Goal: Task Accomplishment & Management: Manage account settings

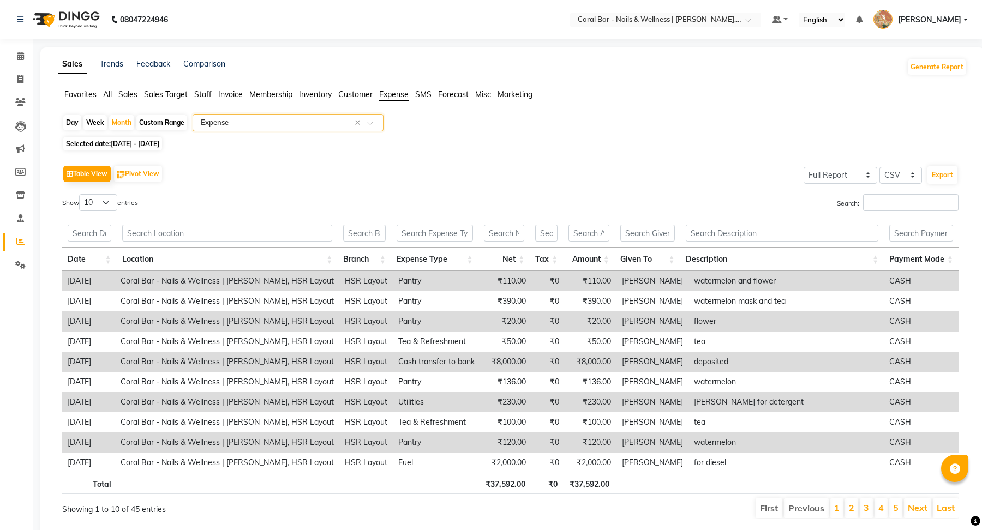
select select "full_report"
select select "csv"
click at [20, 82] on icon at bounding box center [20, 79] width 6 height 8
select select "service"
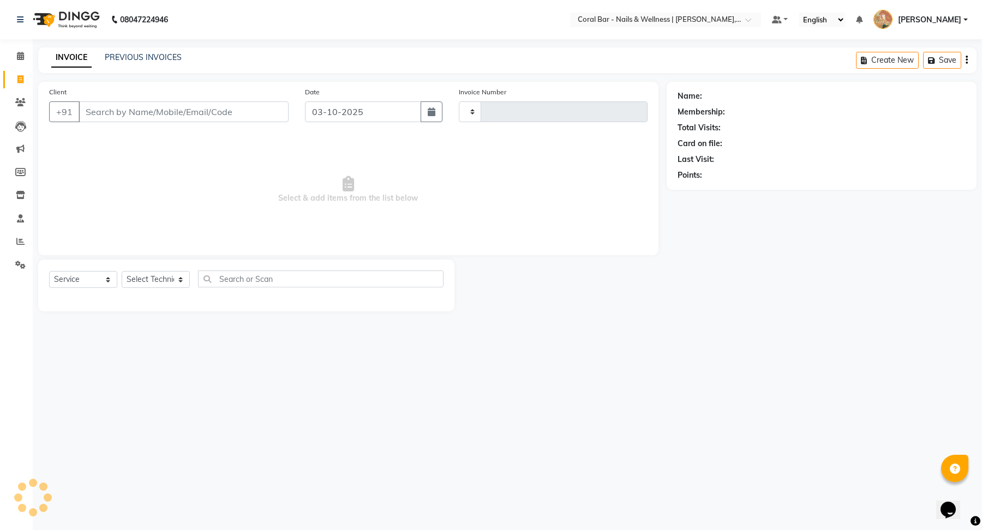
type input "1268"
select select "7157"
click at [110, 59] on link "PREVIOUS INVOICES" at bounding box center [143, 57] width 77 height 10
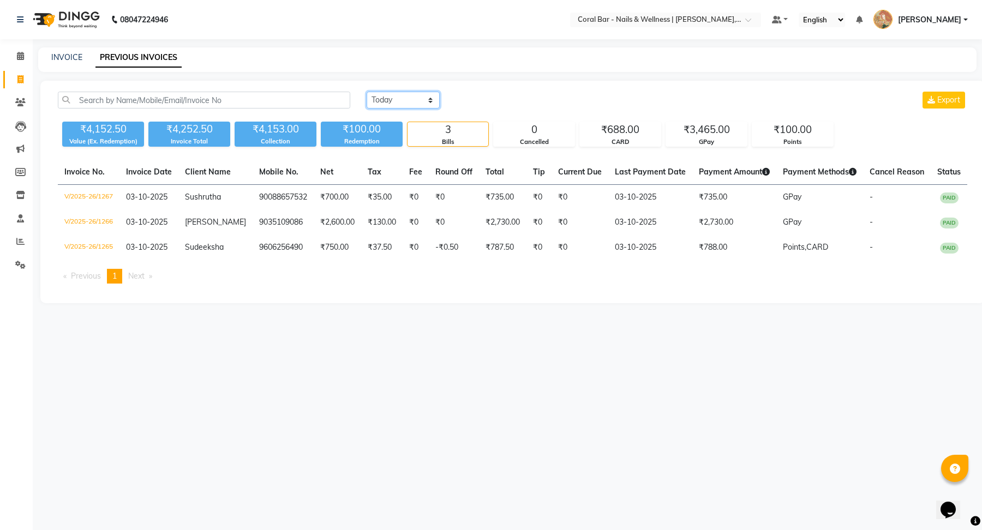
click at [382, 104] on select "Today Yesterday Custom Range" at bounding box center [403, 100] width 73 height 17
select select "range"
click at [367, 92] on select "Today Yesterday Custom Range" at bounding box center [403, 100] width 73 height 17
click at [515, 103] on input "03-10-2025" at bounding box center [492, 100] width 76 height 15
select select "10"
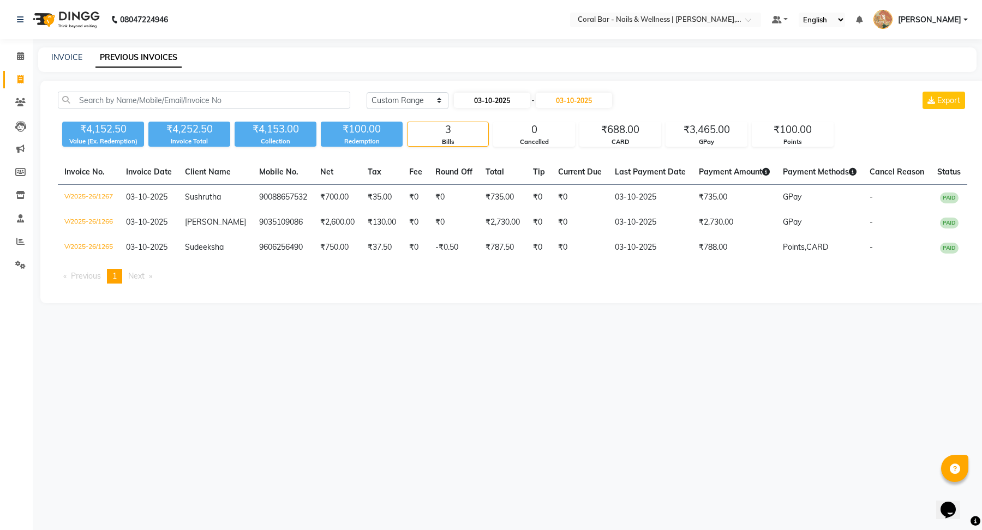
select select "2025"
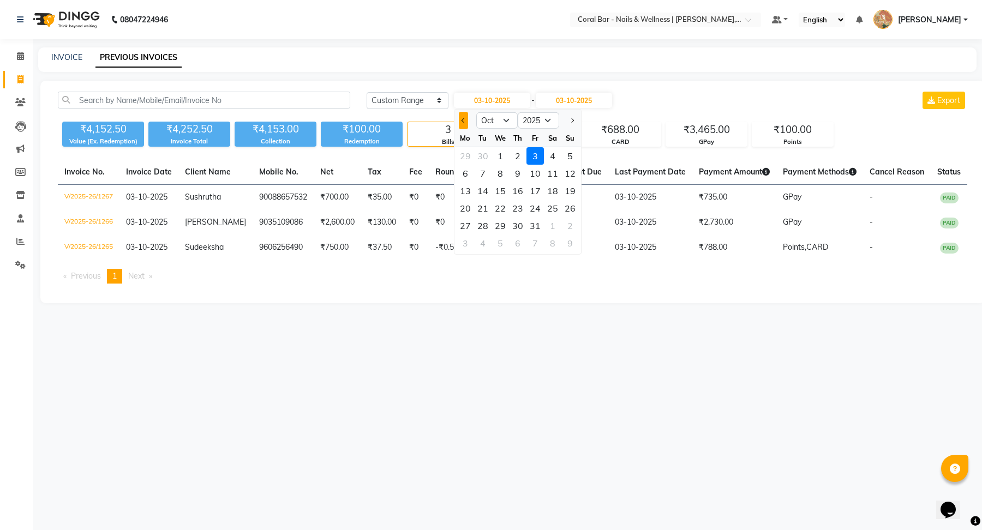
click at [464, 119] on span "Previous month" at bounding box center [463, 120] width 4 height 4
select select "6"
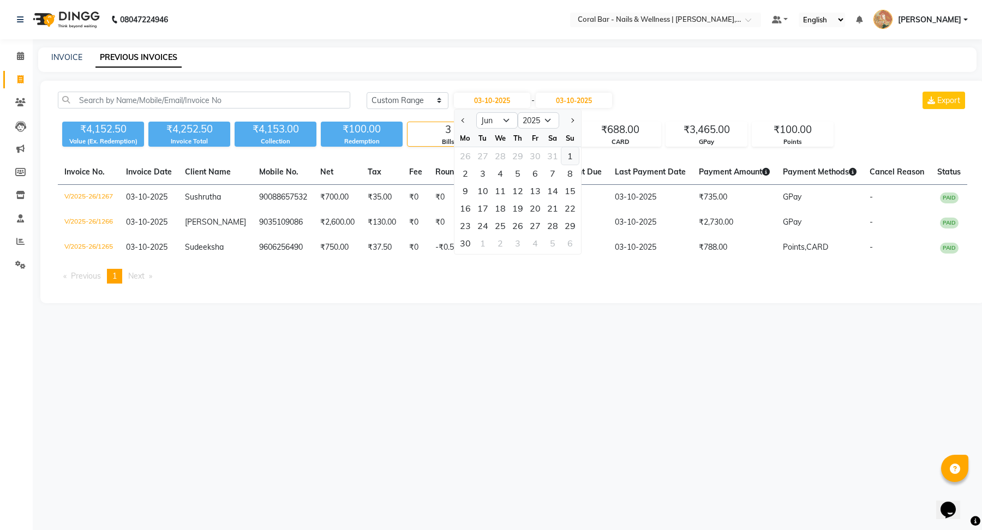
click at [568, 154] on div "1" at bounding box center [570, 155] width 17 height 17
type input "[DATE]"
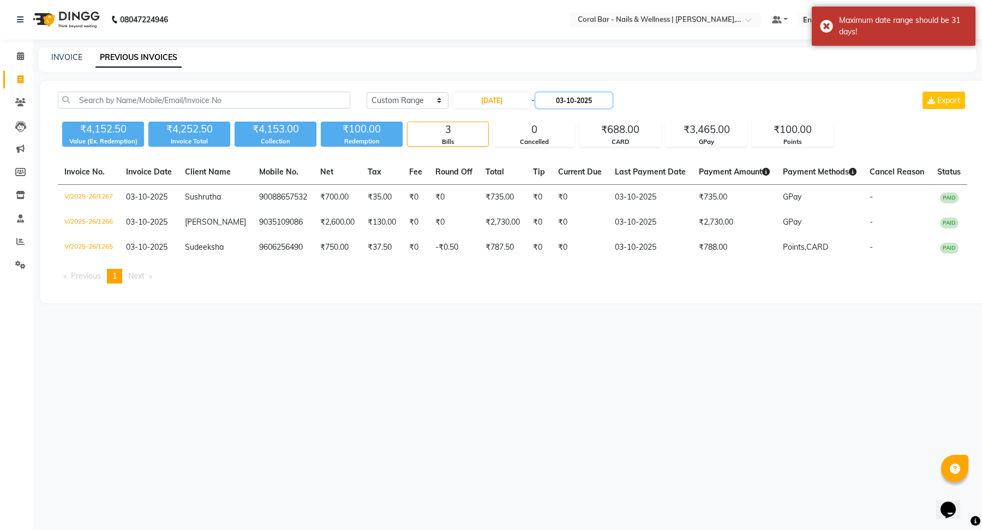
click at [569, 98] on input "03-10-2025" at bounding box center [574, 100] width 76 height 15
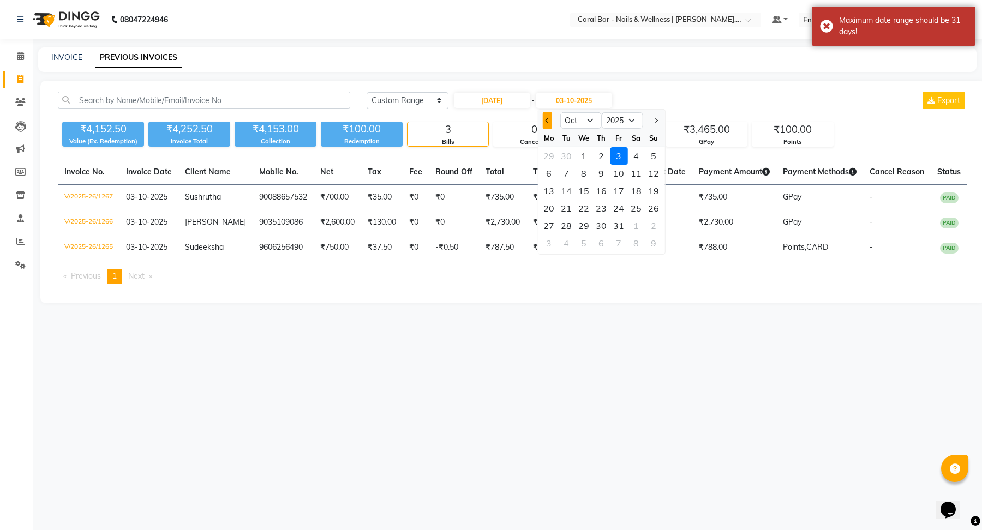
click at [546, 121] on span "Previous month" at bounding box center [547, 120] width 4 height 4
click at [545, 119] on span "Previous month" at bounding box center [547, 120] width 4 height 4
select select "6"
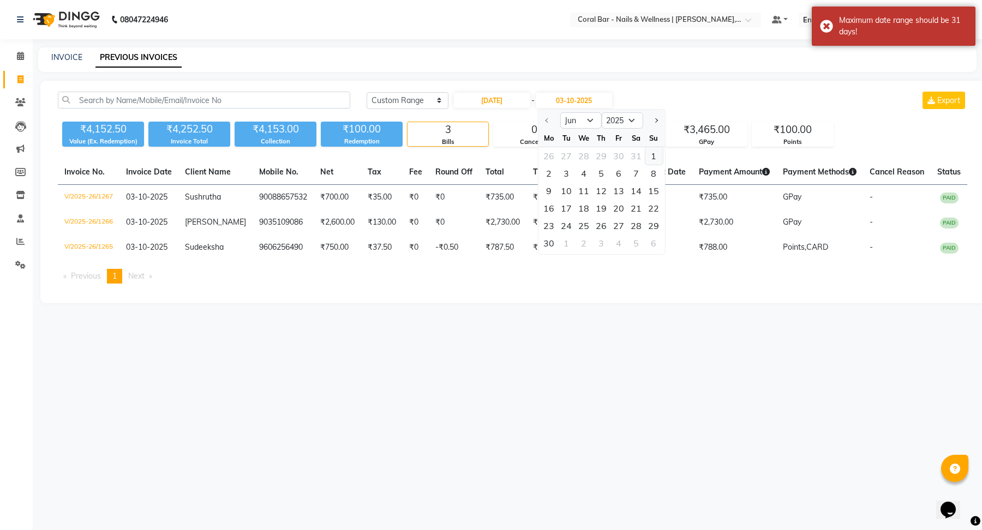
click at [652, 152] on div "1" at bounding box center [653, 155] width 17 height 17
type input "[DATE]"
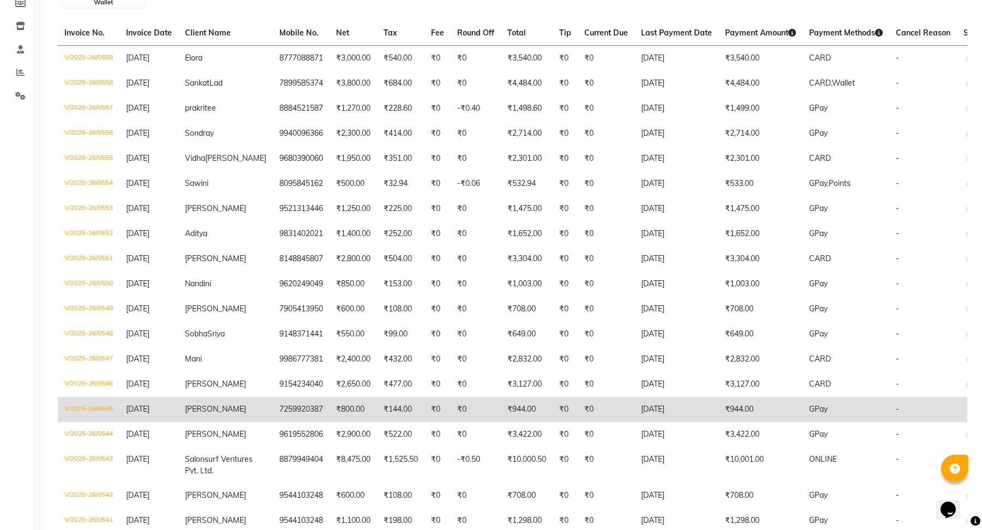
scroll to position [167, 0]
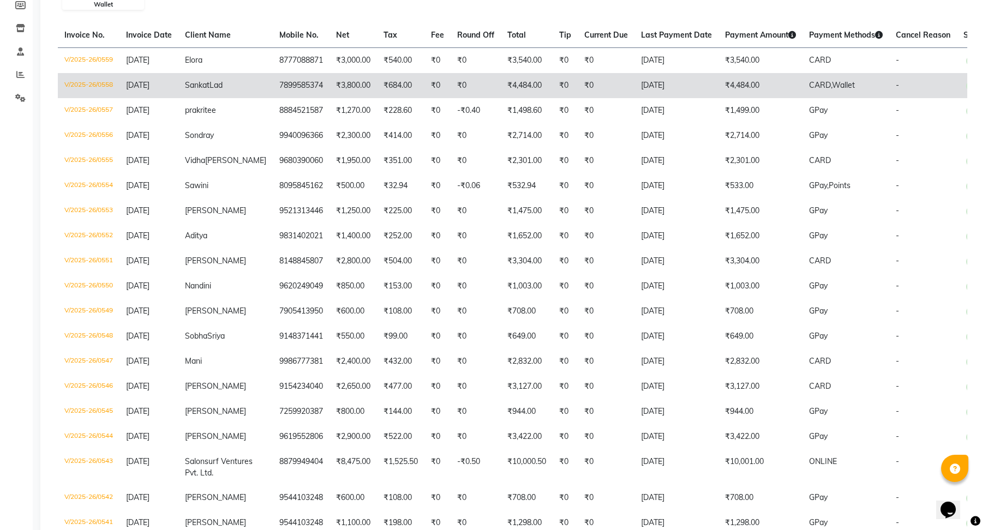
click at [649, 86] on td "[DATE]" at bounding box center [677, 85] width 84 height 25
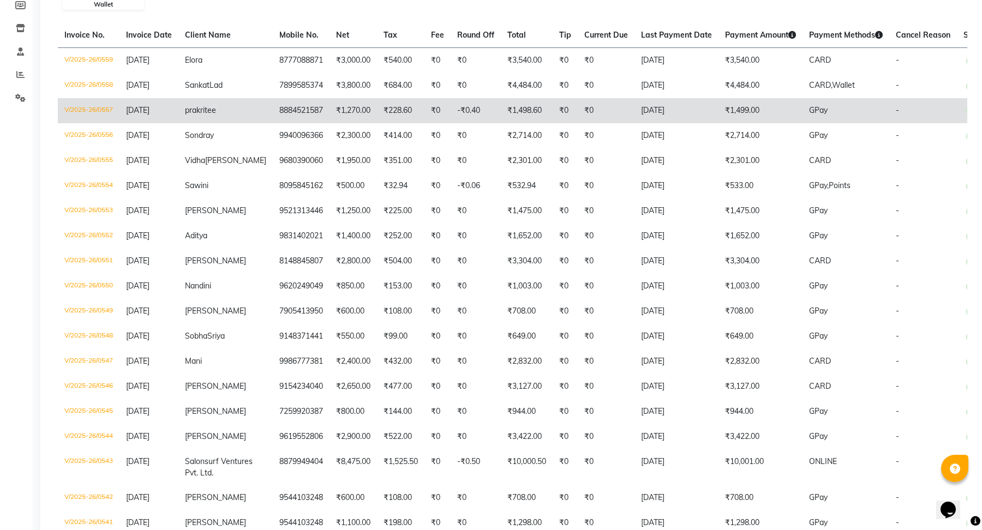
click at [719, 113] on td "₹1,499.00" at bounding box center [761, 110] width 84 height 25
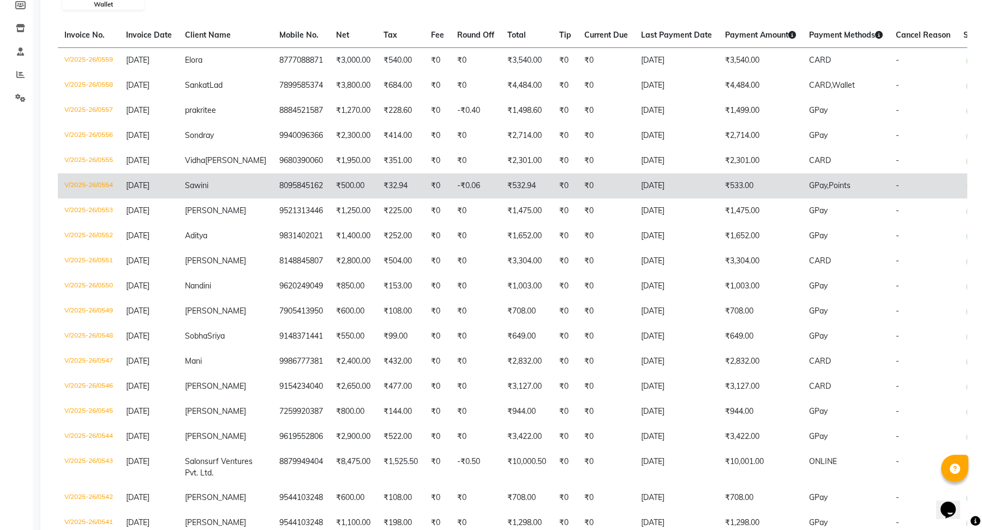
click at [720, 187] on td "₹533.00" at bounding box center [761, 186] width 84 height 25
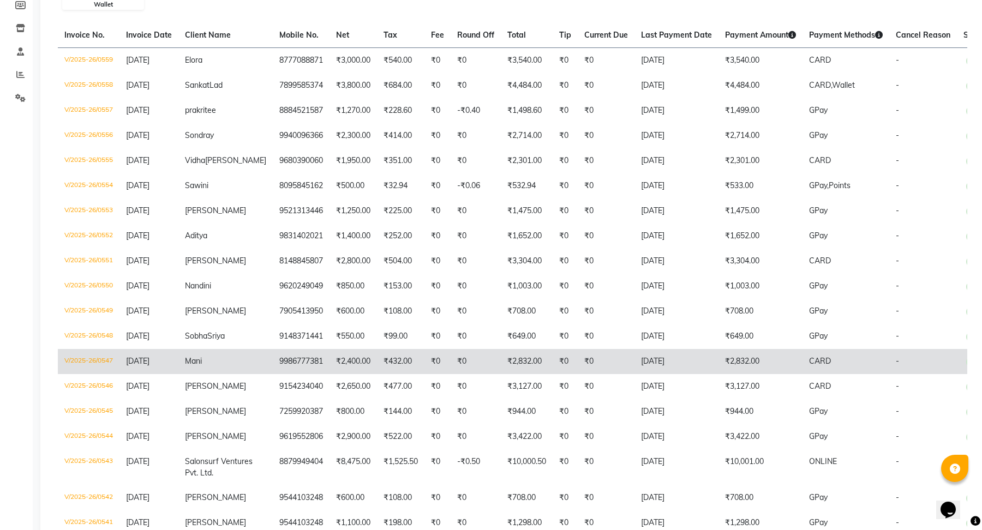
click at [722, 373] on td "₹2,832.00" at bounding box center [761, 361] width 84 height 25
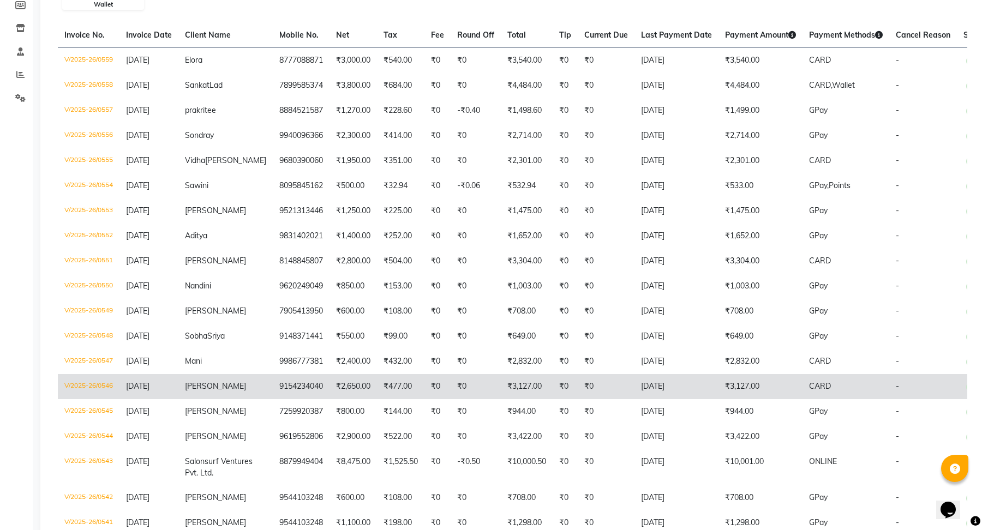
click at [719, 398] on td "₹3,127.00" at bounding box center [761, 386] width 84 height 25
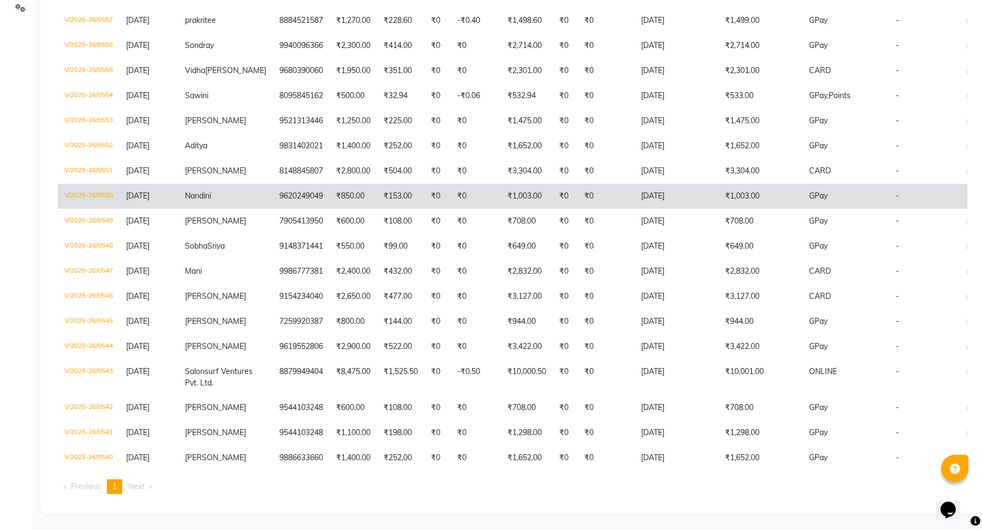
scroll to position [276, 0]
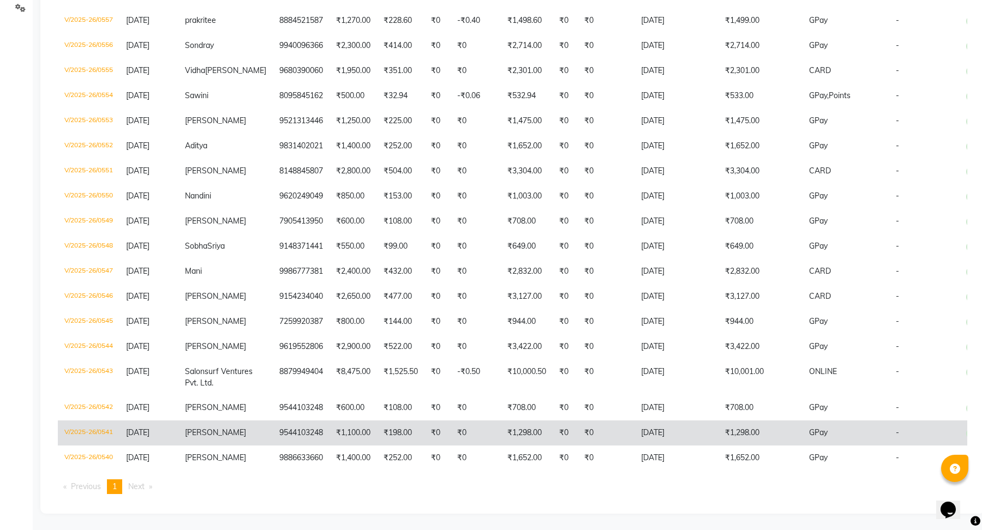
click at [730, 438] on td "₹1,298.00" at bounding box center [761, 433] width 84 height 25
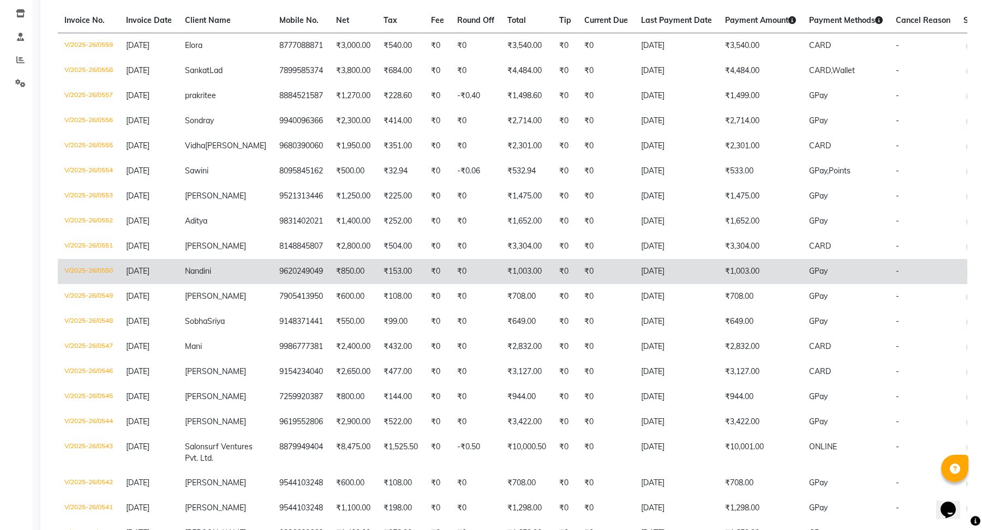
scroll to position [180, 0]
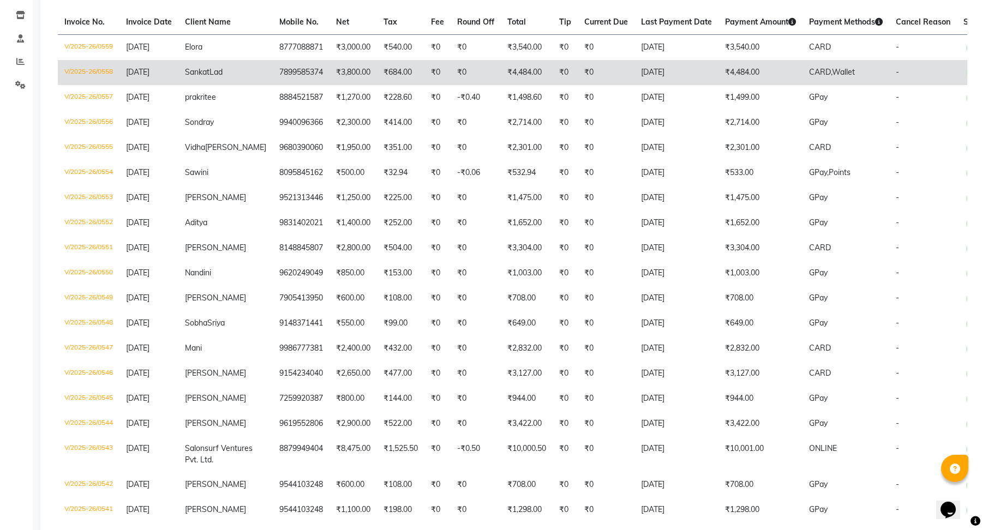
click at [728, 69] on td "₹4,484.00" at bounding box center [761, 72] width 84 height 25
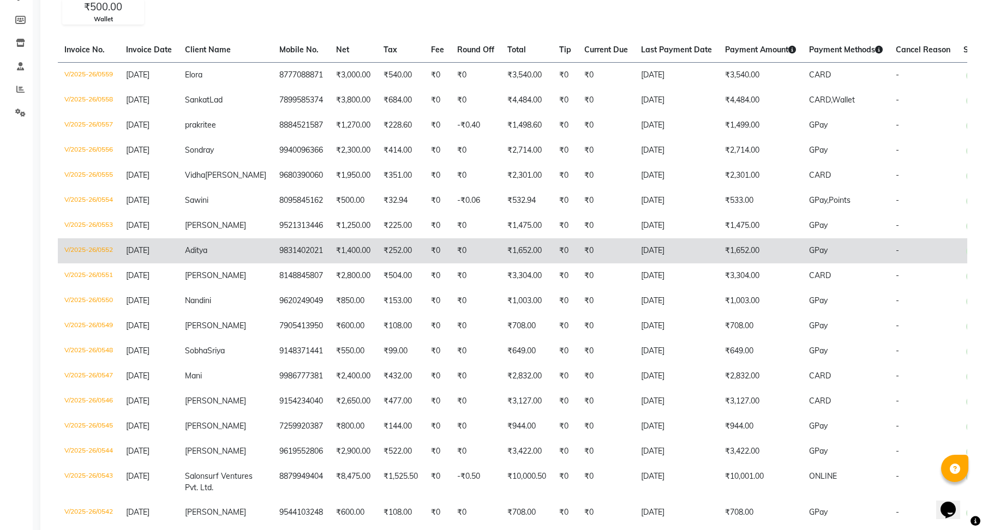
scroll to position [147, 0]
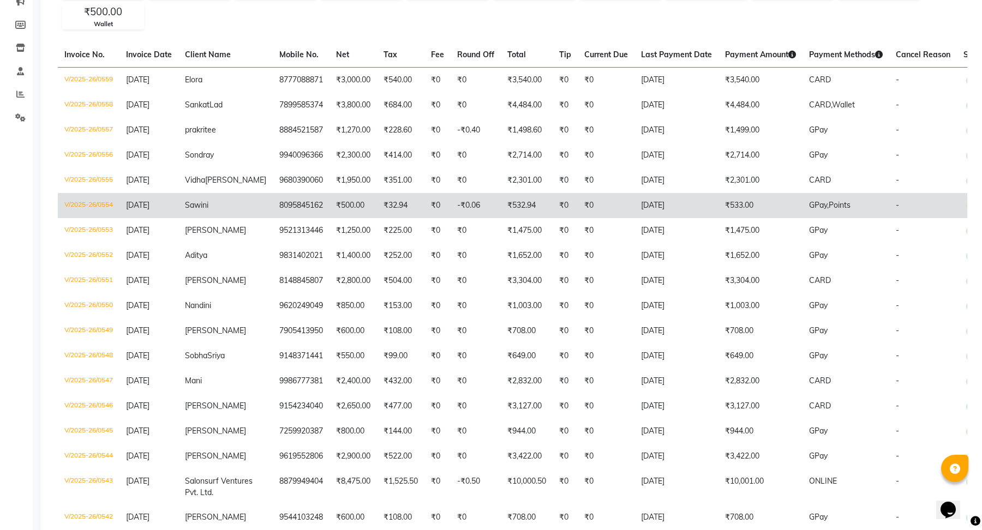
click at [719, 197] on td "₹533.00" at bounding box center [761, 205] width 84 height 25
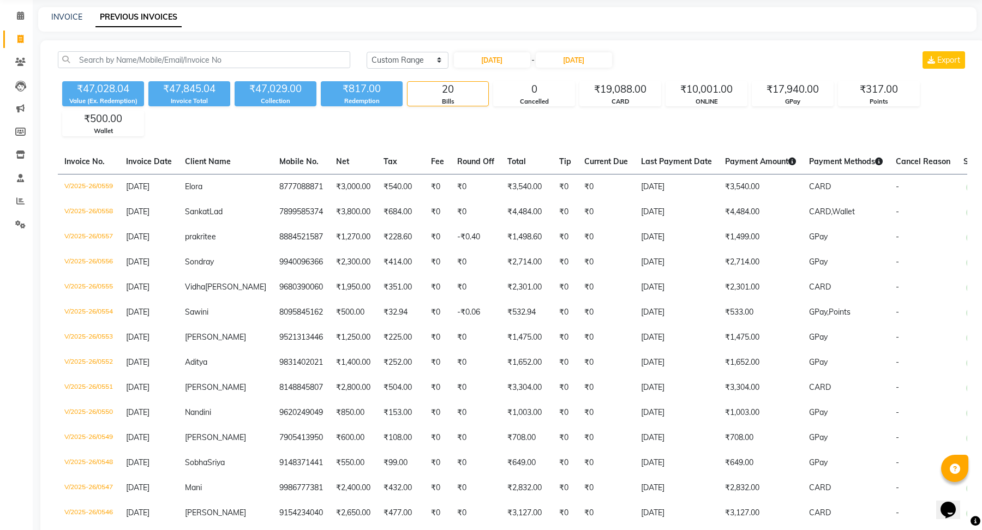
scroll to position [0, 0]
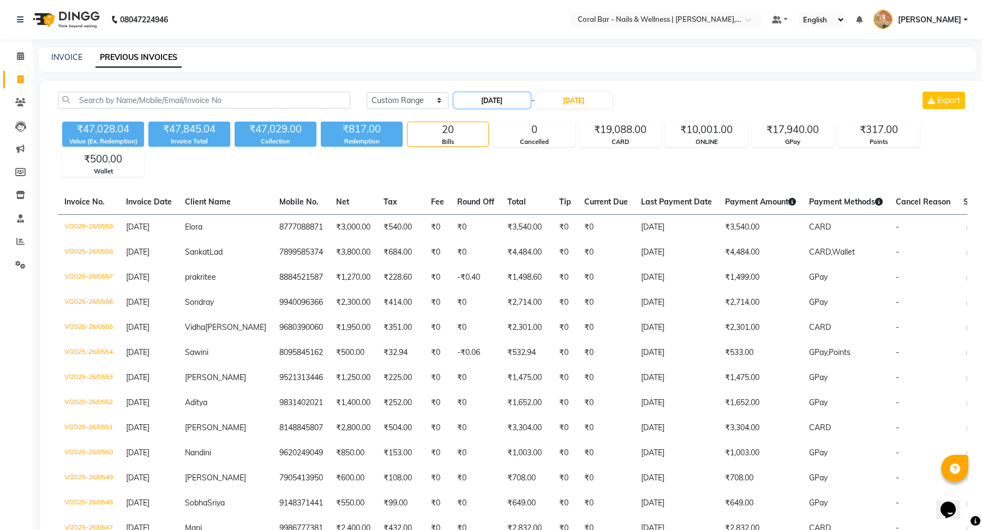
click at [467, 104] on input "[DATE]" at bounding box center [492, 100] width 76 height 15
select select "6"
select select "2025"
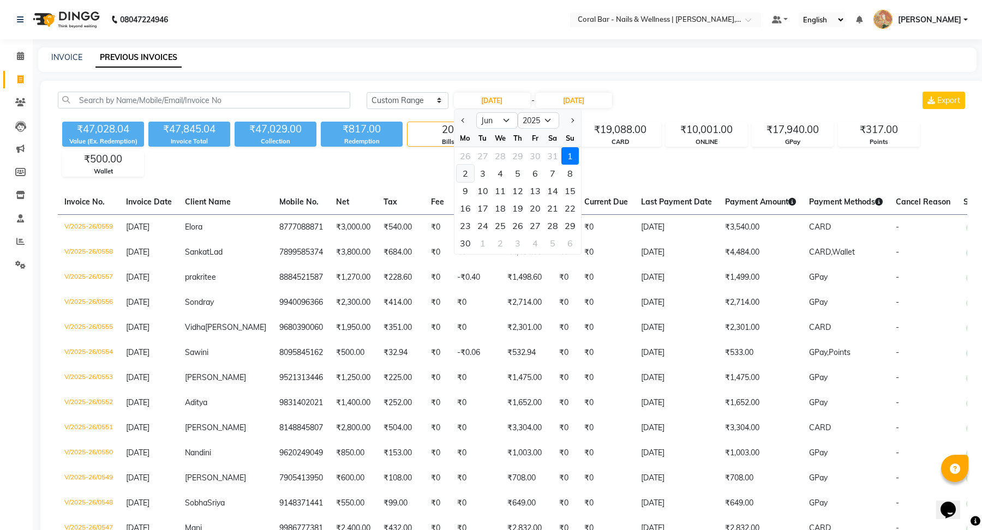
click at [462, 176] on div "2" at bounding box center [465, 173] width 17 height 17
type input "02-06-2025"
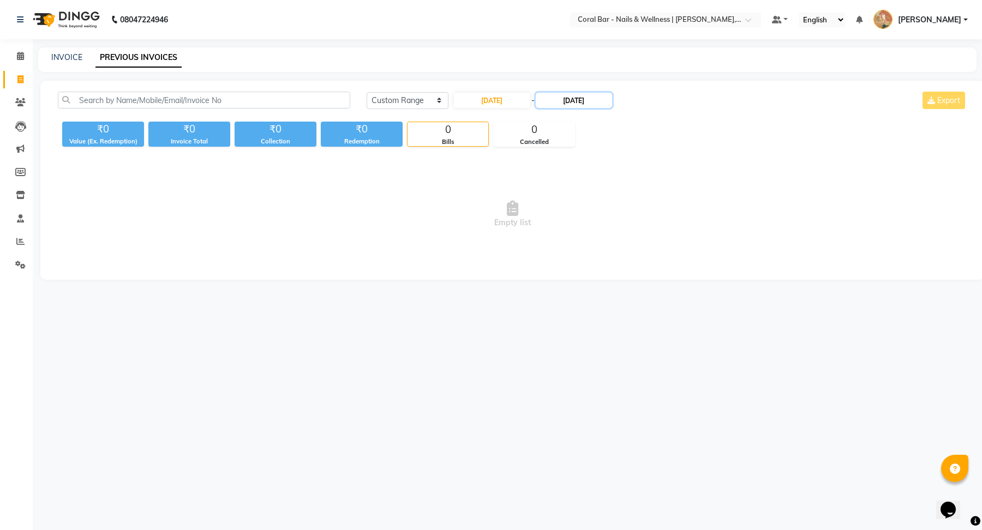
click at [558, 96] on input "[DATE]" at bounding box center [574, 100] width 76 height 15
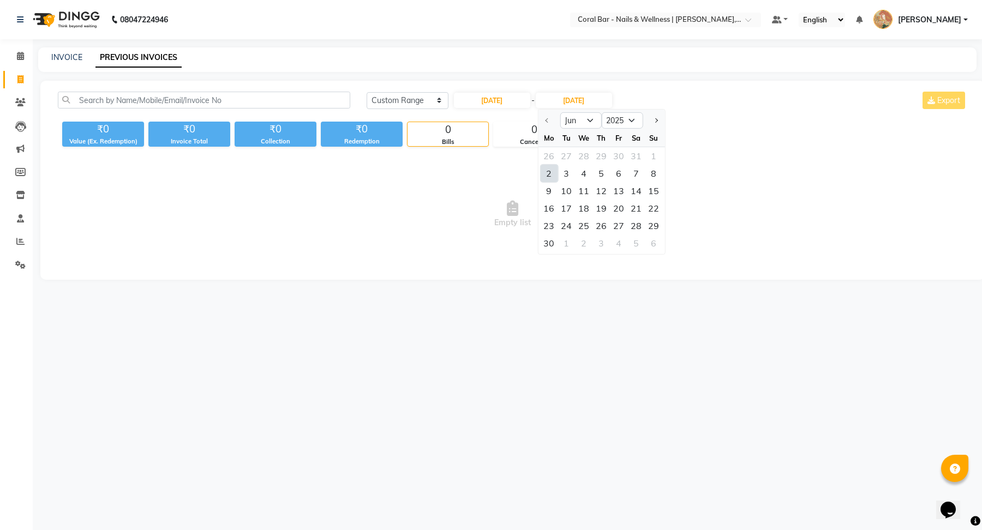
click at [545, 174] on div "2" at bounding box center [548, 173] width 17 height 17
type input "02-06-2025"
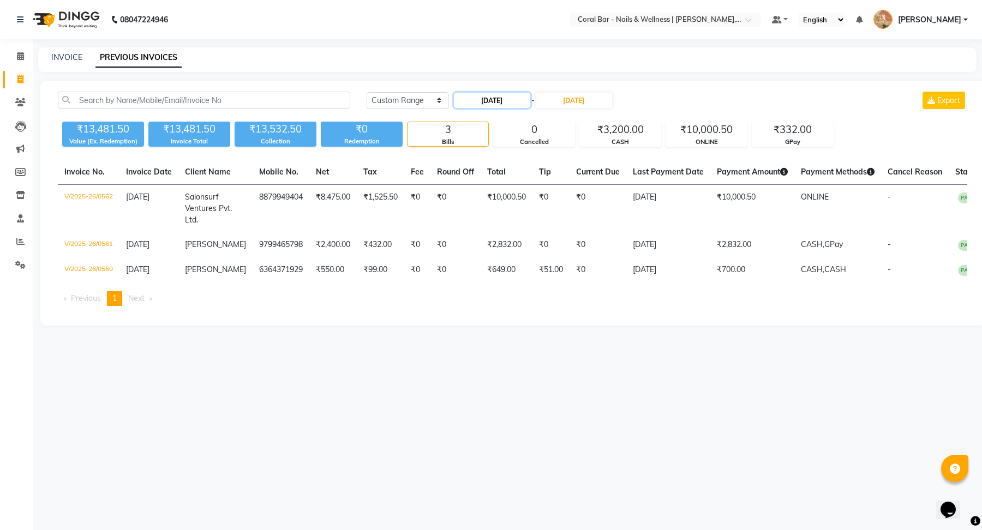
click at [502, 100] on input "02-06-2025" at bounding box center [492, 100] width 76 height 15
select select "6"
select select "2025"
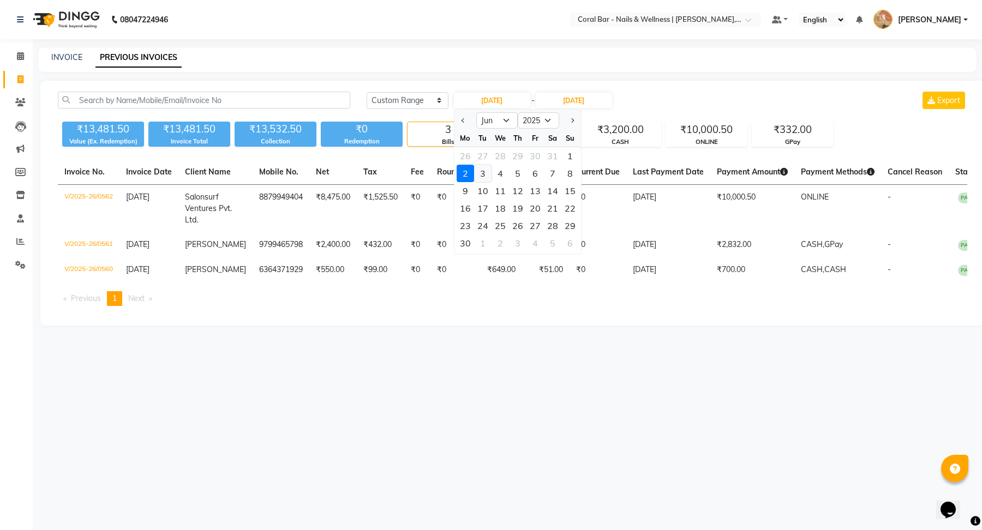
click at [486, 171] on div "3" at bounding box center [482, 173] width 17 height 17
type input "03-06-2025"
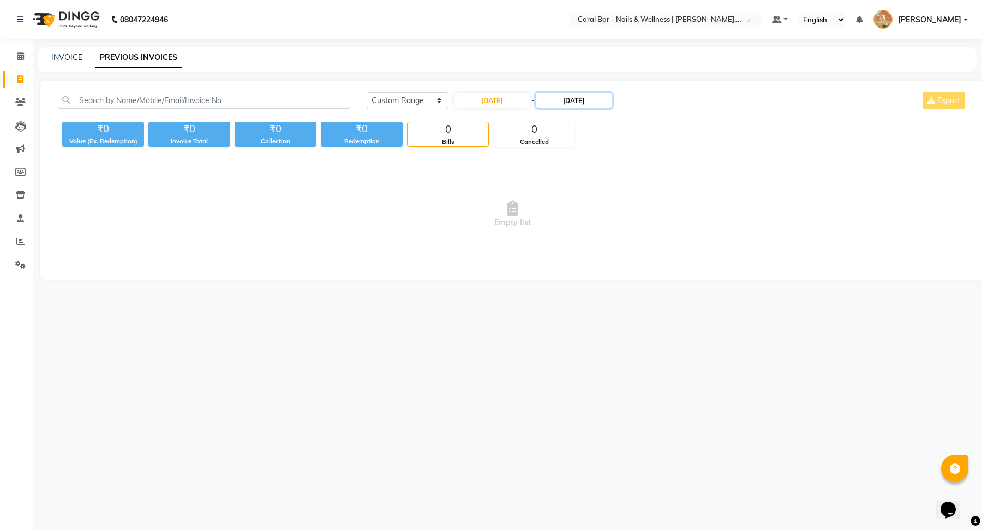
click at [560, 98] on input "02-06-2025" at bounding box center [574, 100] width 76 height 15
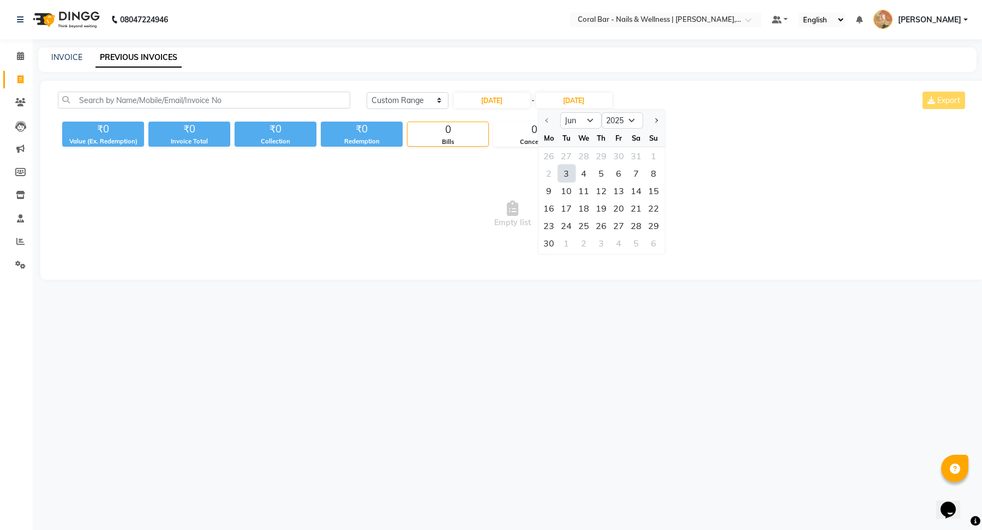
click at [566, 171] on div "3" at bounding box center [566, 173] width 17 height 17
type input "03-06-2025"
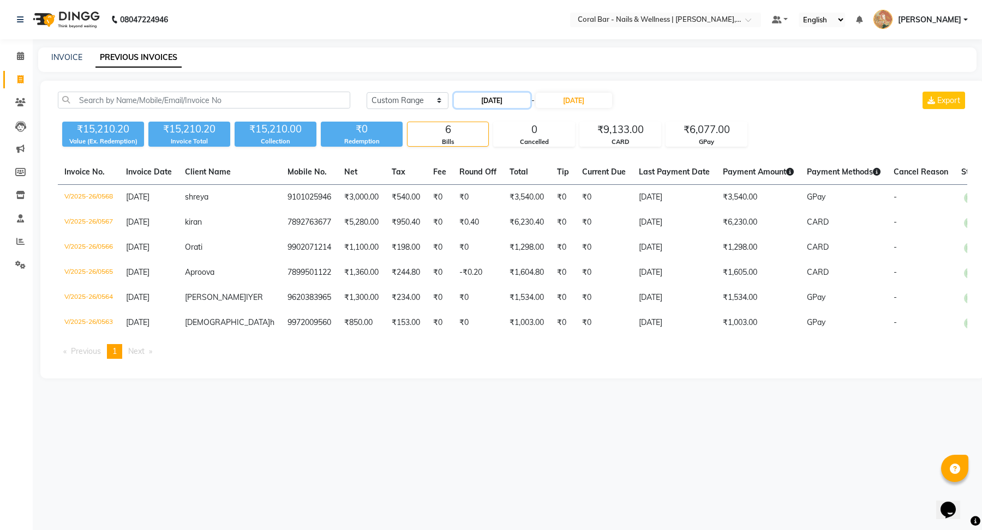
click at [512, 98] on input "03-06-2025" at bounding box center [492, 100] width 76 height 15
select select "6"
select select "2025"
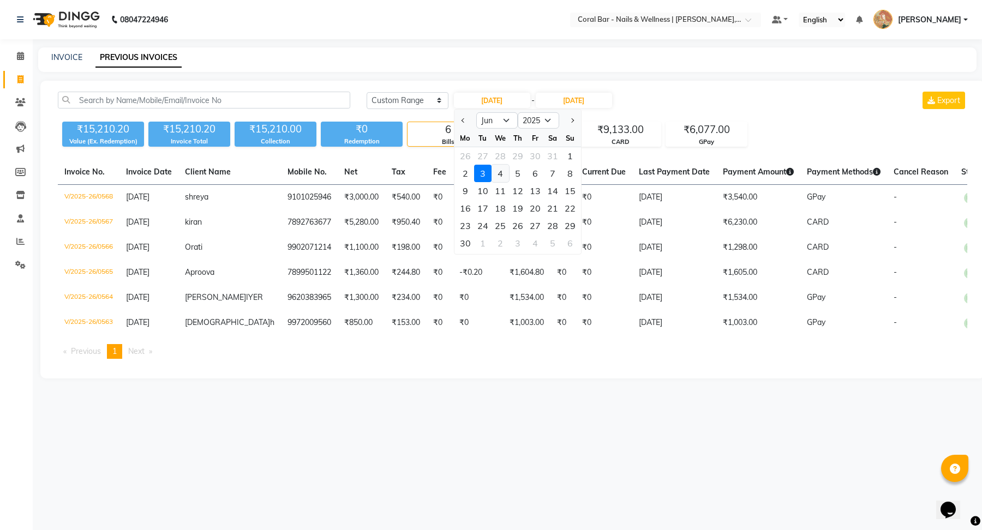
click at [500, 171] on div "4" at bounding box center [500, 173] width 17 height 17
type input "04-06-2025"
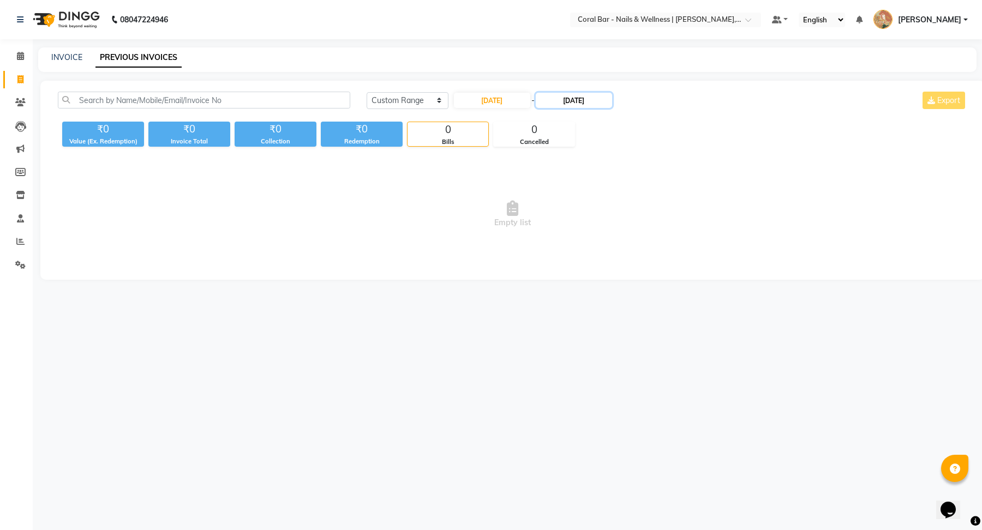
click at [556, 98] on input "03-06-2025" at bounding box center [574, 100] width 76 height 15
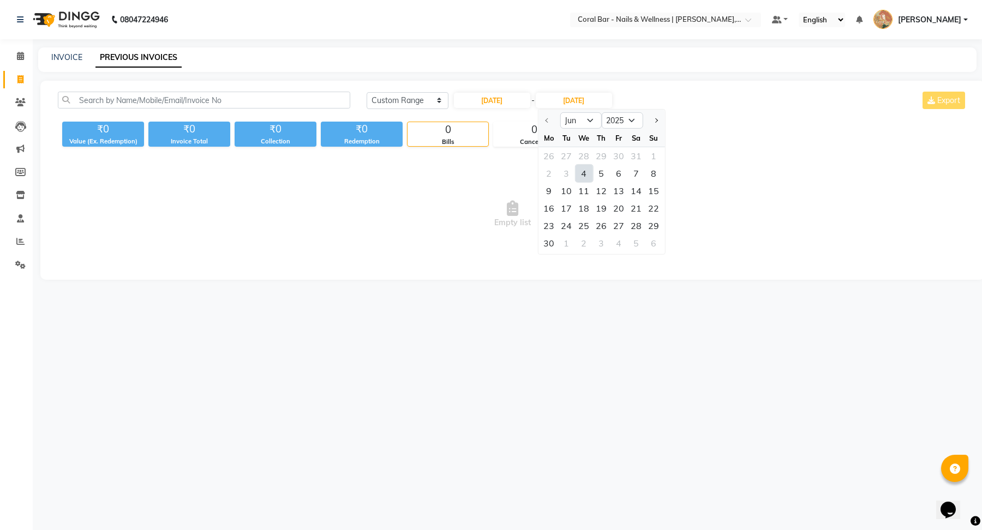
click at [583, 178] on div "4" at bounding box center [583, 173] width 17 height 17
type input "04-06-2025"
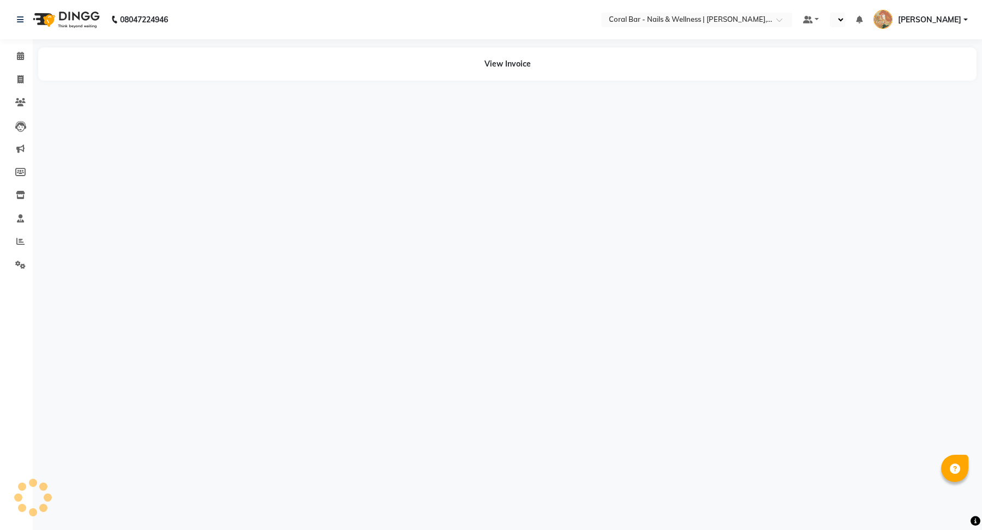
select select "en"
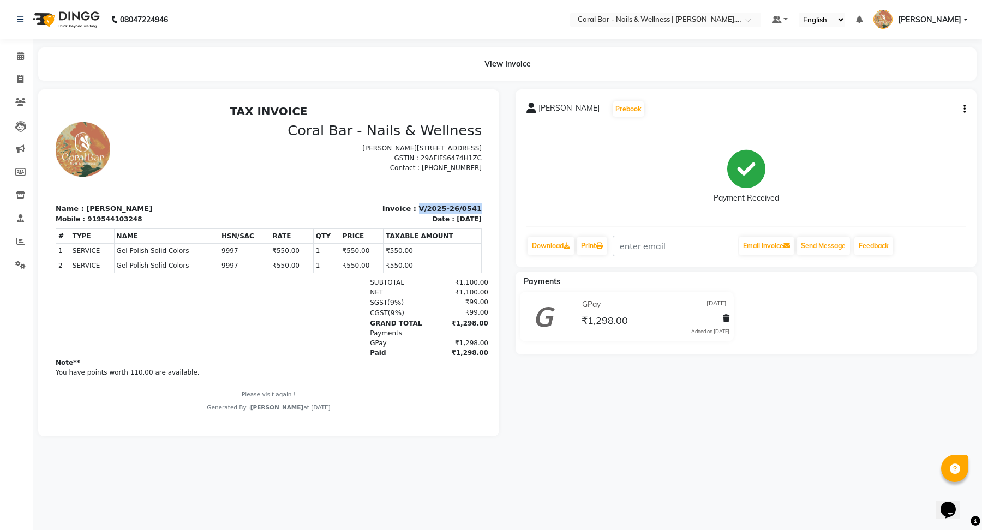
drag, startPoint x: 483, startPoint y: 223, endPoint x: 425, endPoint y: 224, distance: 58.9
click at [425, 224] on div "Invoice : V/2025-26/0541 Date : 01/06/2025" at bounding box center [379, 214] width 220 height 21
copy p "V/2025-26/0541"
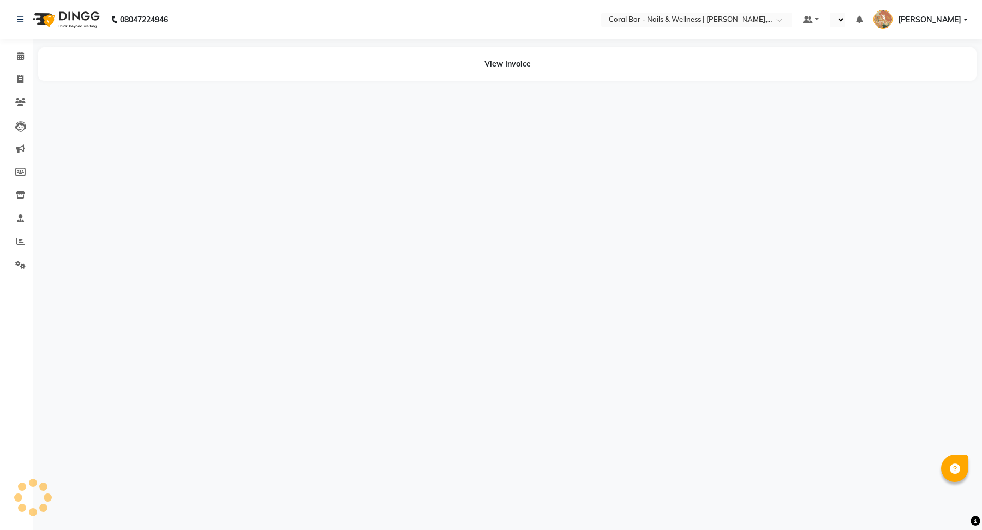
select select "en"
